Goal: Information Seeking & Learning: Learn about a topic

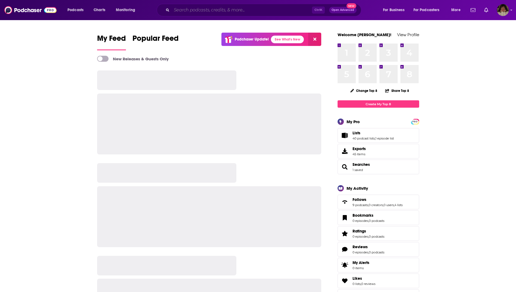
click at [242, 11] on input "Search podcasts, credits, & more..." at bounding box center [242, 10] width 140 height 9
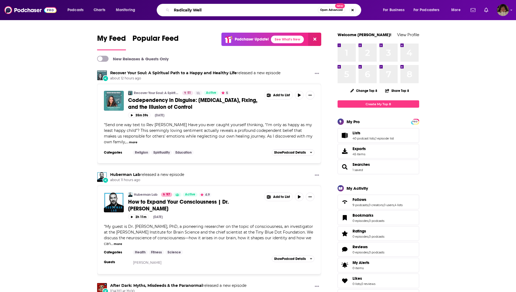
type input "Radically Well"
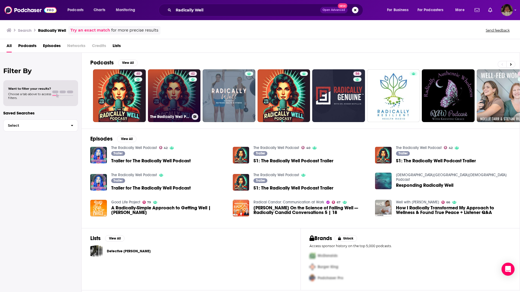
click at [187, 97] on link "42 The Radically Well Podcast" at bounding box center [174, 95] width 53 height 53
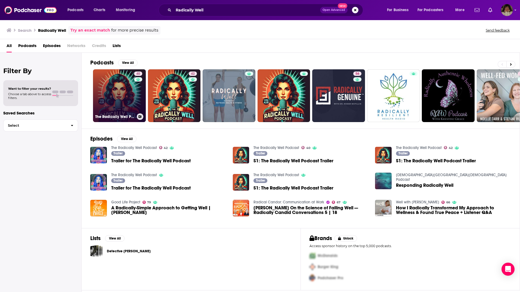
click at [102, 100] on link "40 The Radically Well Podcast" at bounding box center [119, 95] width 53 height 53
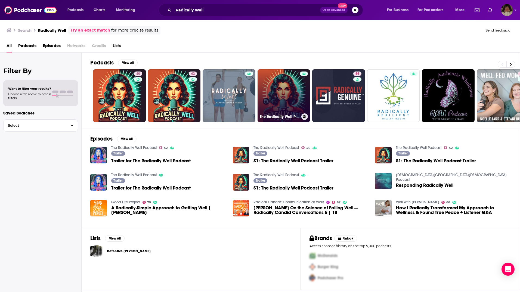
click at [272, 92] on link "The Radically Well Podcast" at bounding box center [283, 95] width 53 height 53
